Goal: Navigation & Orientation: Find specific page/section

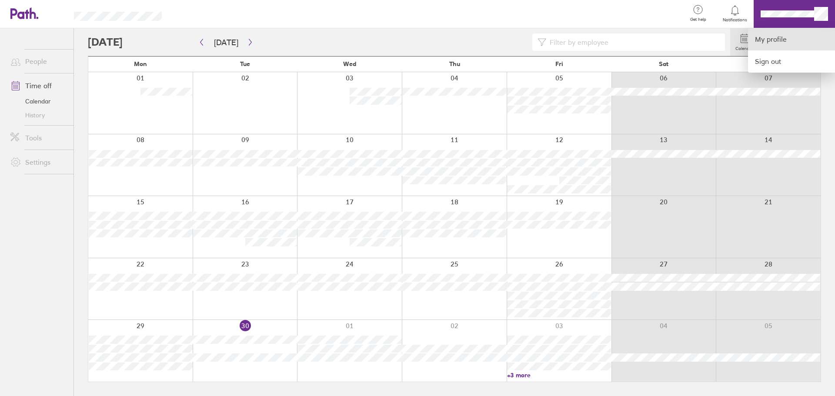
click at [777, 36] on link "My profile" at bounding box center [791, 39] width 87 height 22
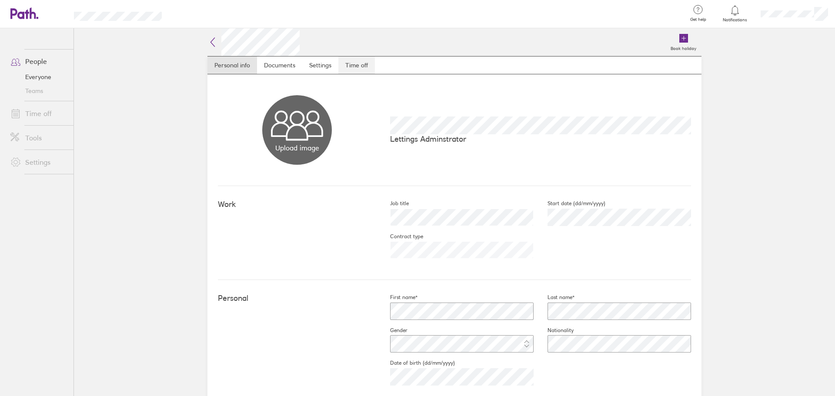
click at [363, 68] on link "Time off" at bounding box center [356, 65] width 37 height 17
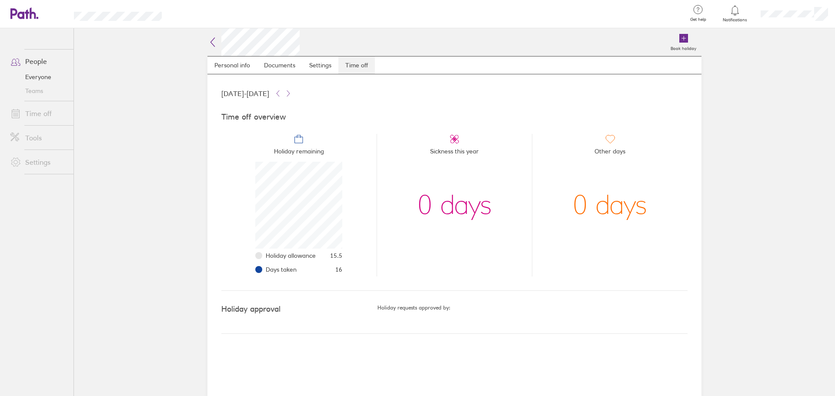
scroll to position [87, 87]
click at [335, 61] on link "Settings" at bounding box center [320, 65] width 36 height 17
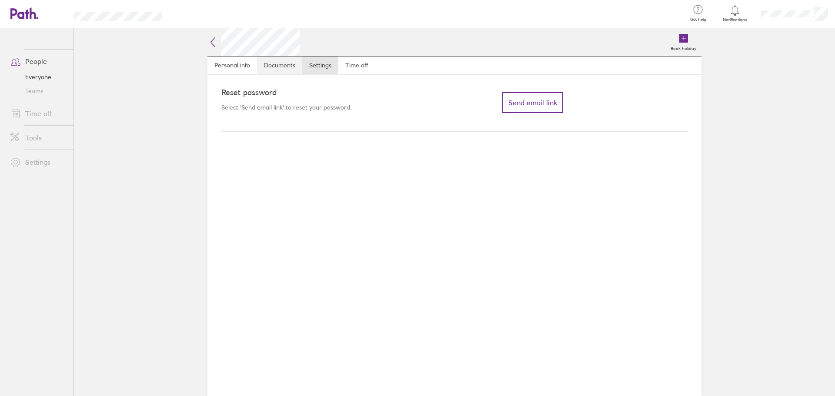
click at [284, 69] on link "Documents" at bounding box center [279, 65] width 45 height 17
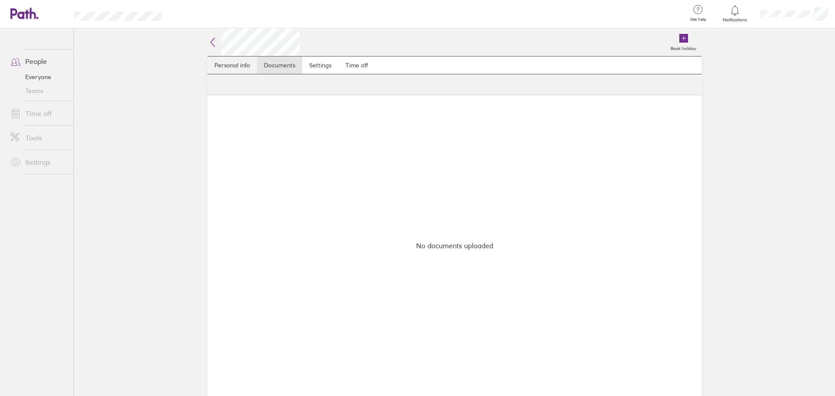
click at [251, 68] on link "Personal info" at bounding box center [232, 65] width 50 height 17
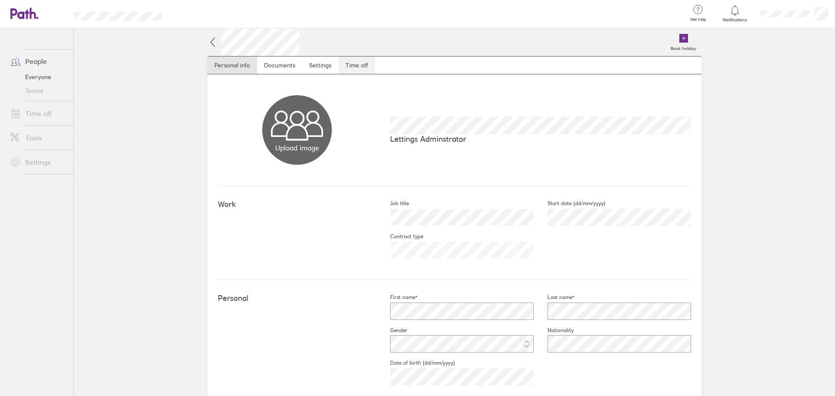
click at [364, 74] on link "Time off" at bounding box center [356, 65] width 37 height 17
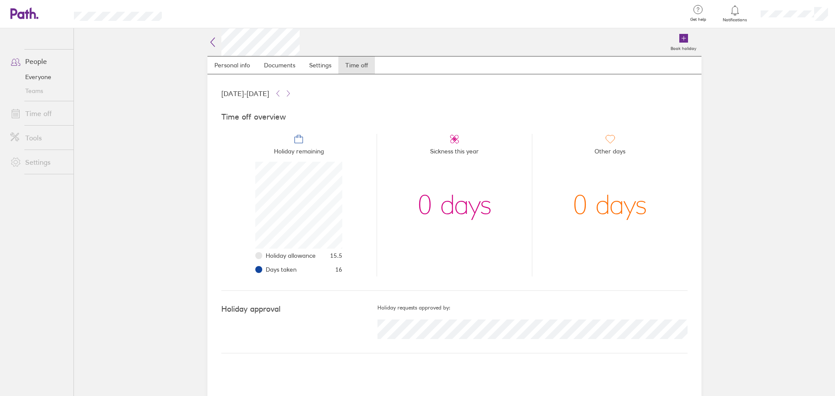
scroll to position [87, 87]
click at [300, 279] on div "Time off overview Holiday remaining Holiday allowance 15.5 Days taken 16 Sickne…" at bounding box center [454, 195] width 466 height 192
